Goal: Check status: Check status

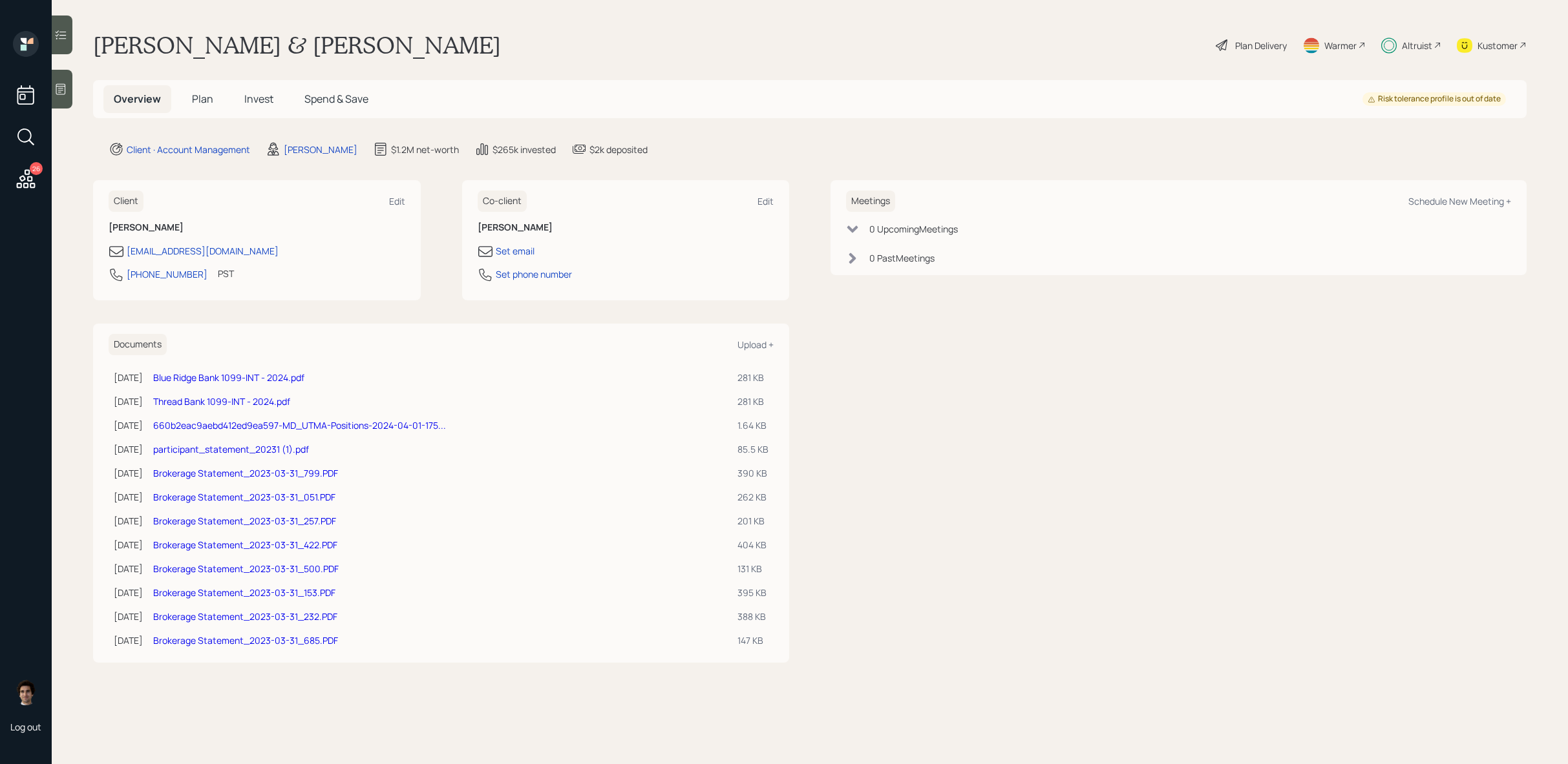
click at [274, 96] on h5 "Invest" at bounding box center [259, 99] width 50 height 28
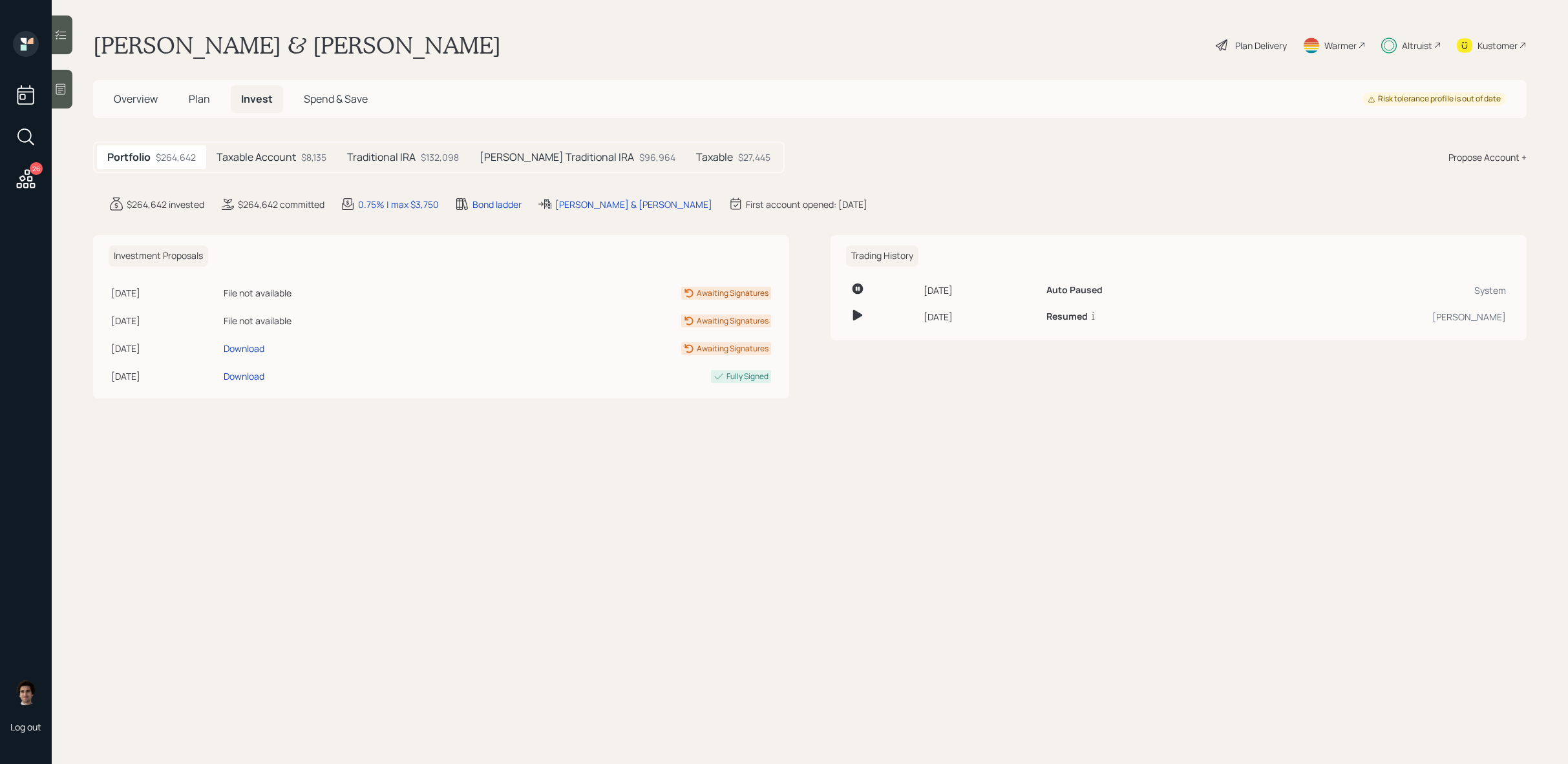
click at [714, 160] on div "Taxable $27,445" at bounding box center [732, 158] width 95 height 24
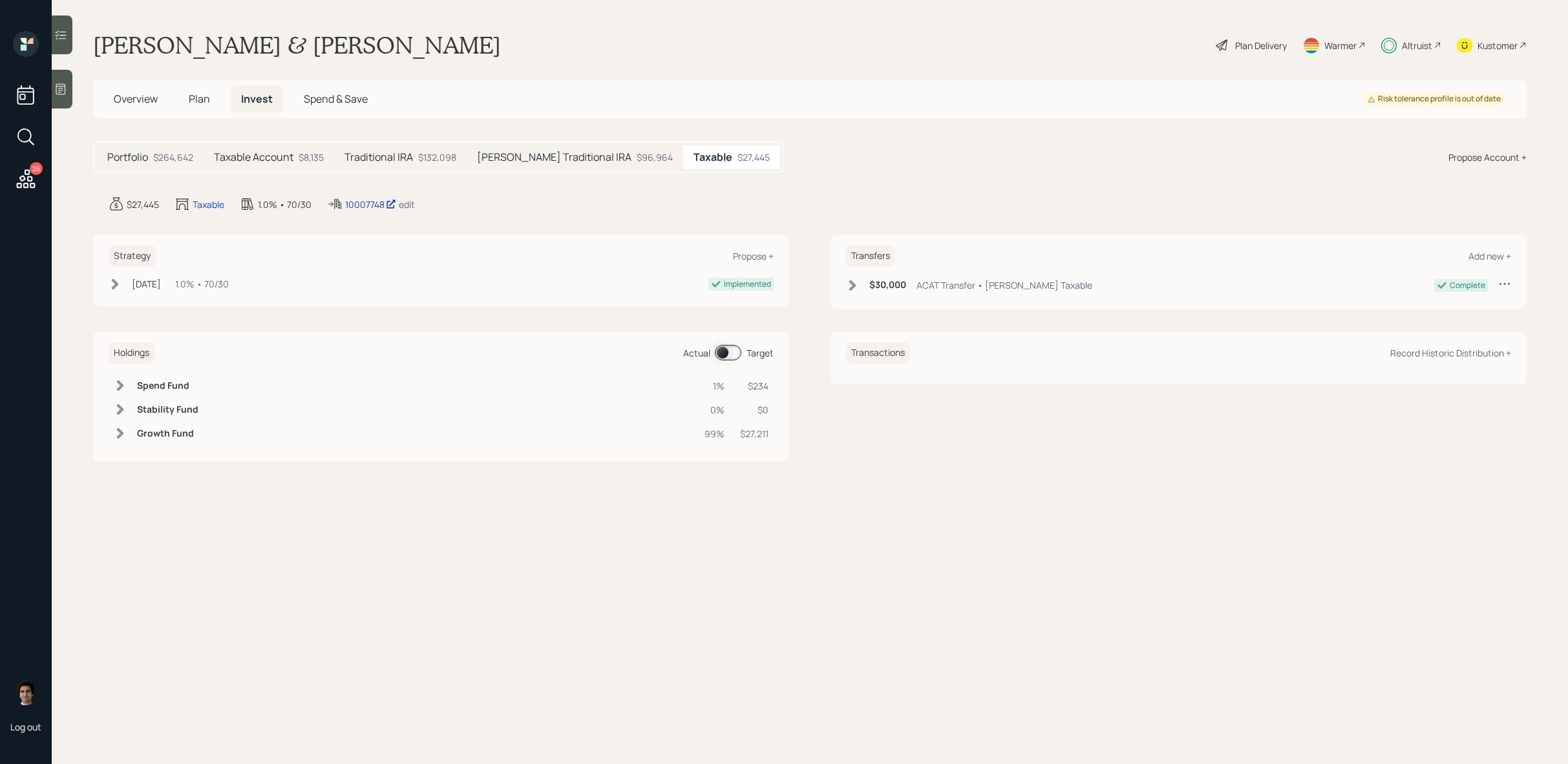
click at [356, 204] on div "10007748" at bounding box center [370, 205] width 51 height 14
